Goal: Transaction & Acquisition: Purchase product/service

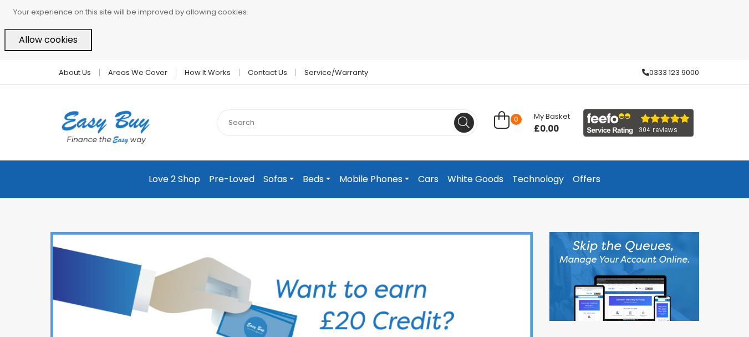
click at [587, 178] on link "Offers" at bounding box center [586, 179] width 37 height 20
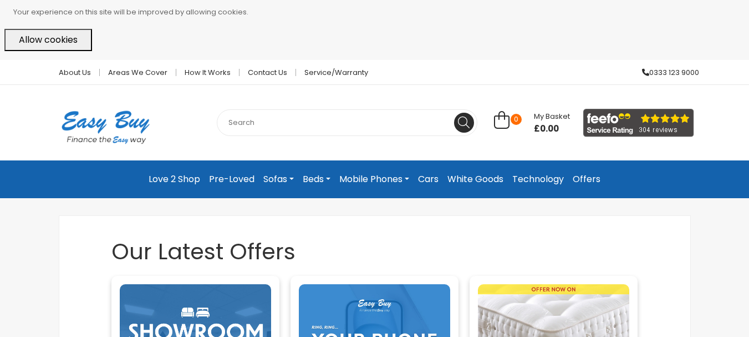
click at [227, 120] on input "text" at bounding box center [347, 122] width 261 height 27
click at [226, 124] on input "text" at bounding box center [347, 122] width 261 height 27
click at [255, 122] on input "text" at bounding box center [347, 122] width 261 height 27
type input "T"
click at [194, 39] on div "Allow cookies" at bounding box center [374, 40] width 740 height 22
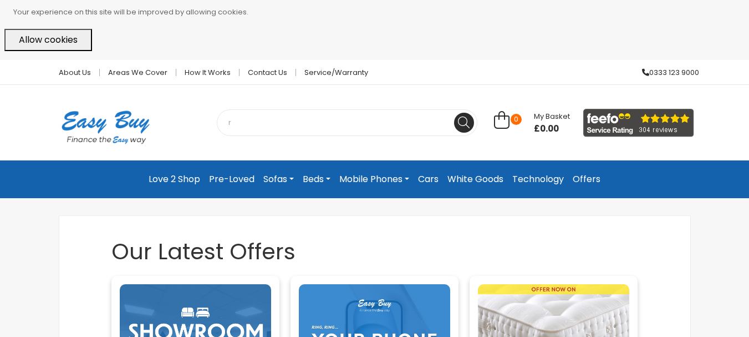
click at [283, 128] on input "r" at bounding box center [347, 122] width 261 height 27
type input "rayer"
click at [462, 121] on icon at bounding box center [464, 122] width 12 height 12
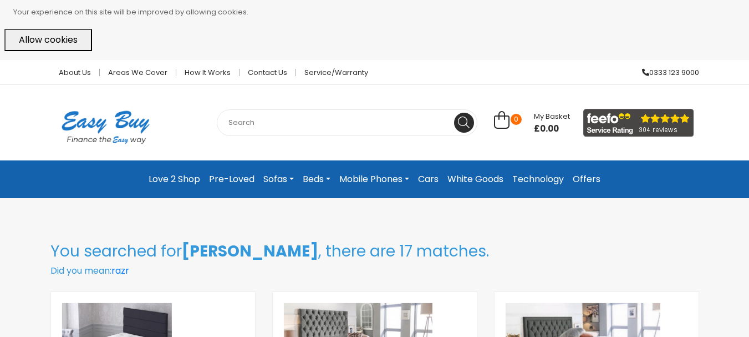
click at [230, 121] on input "text" at bounding box center [347, 122] width 261 height 27
type input "hair cutter"
click at [459, 124] on icon at bounding box center [464, 122] width 12 height 12
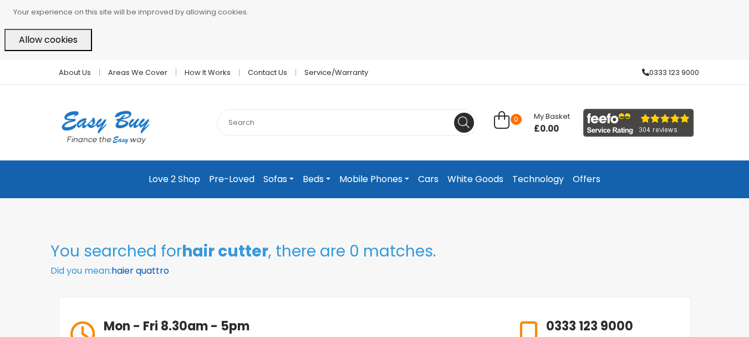
click at [133, 273] on link "haier quattro" at bounding box center [140, 270] width 58 height 13
